Goal: Information Seeking & Learning: Check status

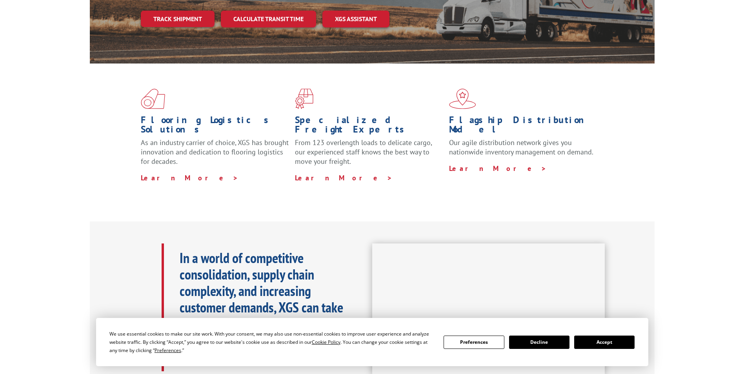
scroll to position [235, 0]
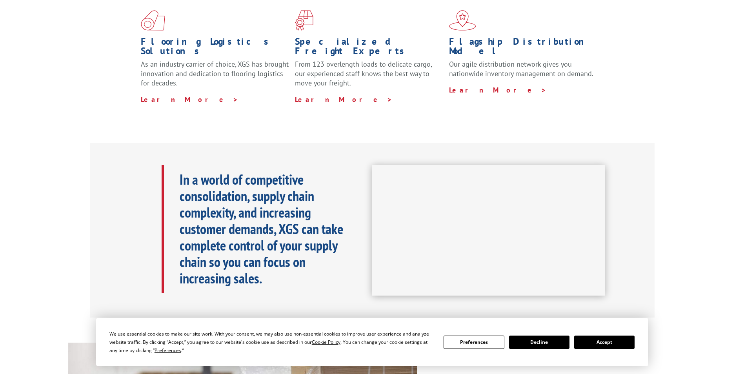
drag, startPoint x: 140, startPoint y: 178, endPoint x: 133, endPoint y: 183, distance: 8.9
click at [140, 178] on div "In a world of competitive consolidation, supply chain complexity, and increasin…" at bounding box center [256, 230] width 233 height 131
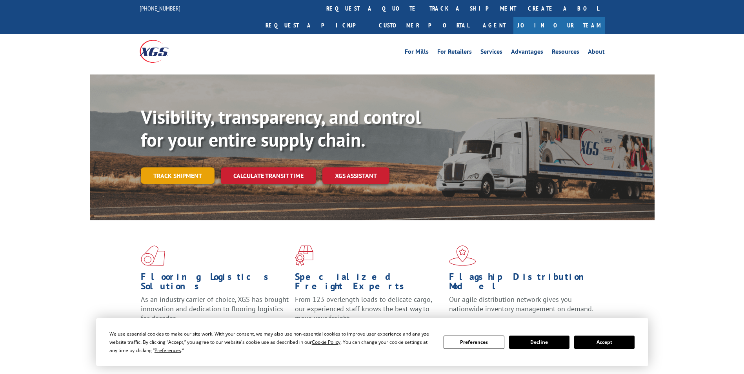
click at [193, 167] on link "Track shipment" at bounding box center [178, 175] width 74 height 16
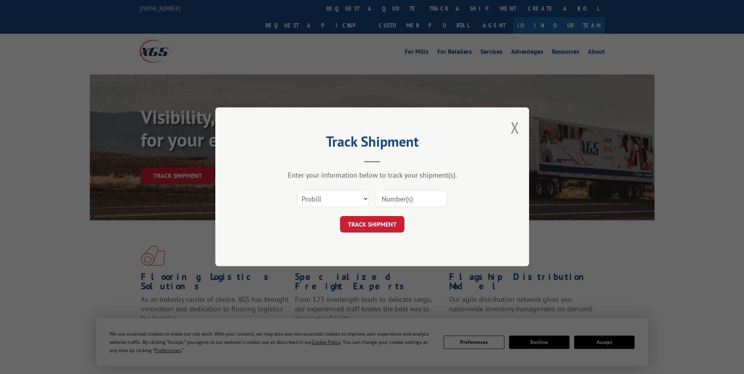
click at [392, 200] on input at bounding box center [411, 199] width 72 height 16
paste input "17235533"
type input "17235533"
click at [360, 198] on select "Select category... Probill BOL PO" at bounding box center [333, 199] width 72 height 16
click at [269, 217] on div "TRACK SHIPMENT" at bounding box center [372, 224] width 235 height 16
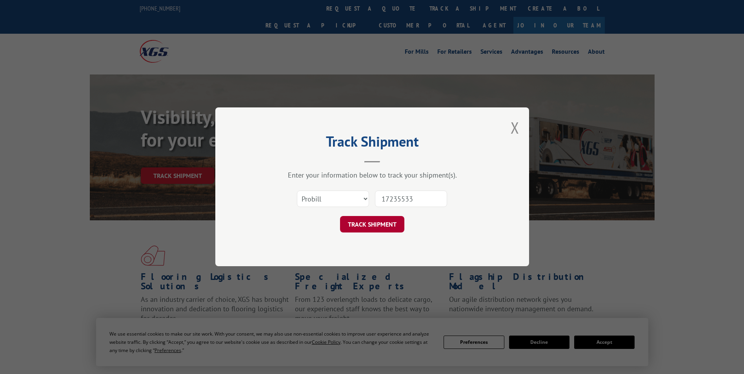
click at [396, 221] on button "TRACK SHIPMENT" at bounding box center [372, 224] width 64 height 16
